Goal: Task Accomplishment & Management: Use online tool/utility

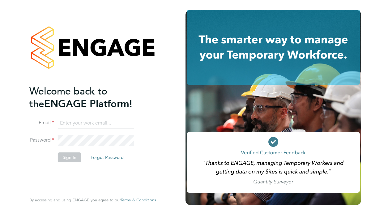
type input "[EMAIL_ADDRESS][PERSON_NAME][DOMAIN_NAME]"
click at [68, 154] on button "Sign In" at bounding box center [70, 157] width 24 height 10
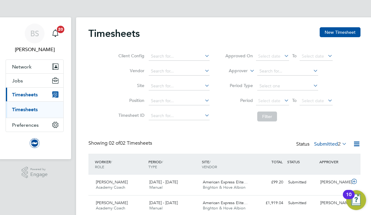
scroll to position [24, 0]
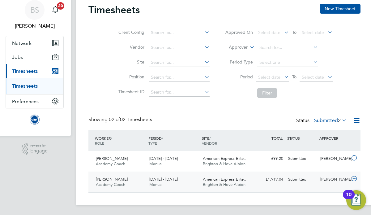
click at [224, 184] on span "Brighton & Hove Albion" at bounding box center [224, 184] width 43 height 5
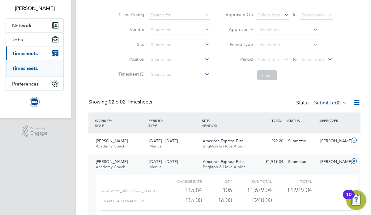
scroll to position [91, 0]
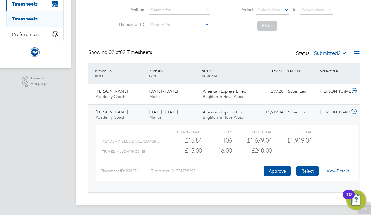
click at [304, 171] on button "Reject" at bounding box center [308, 171] width 22 height 10
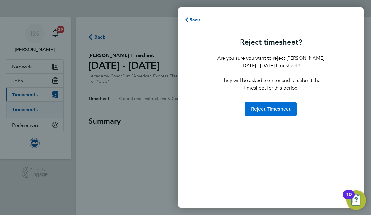
click at [263, 108] on span "Reject Timesheet" at bounding box center [271, 109] width 40 height 6
